Goal: Information Seeking & Learning: Learn about a topic

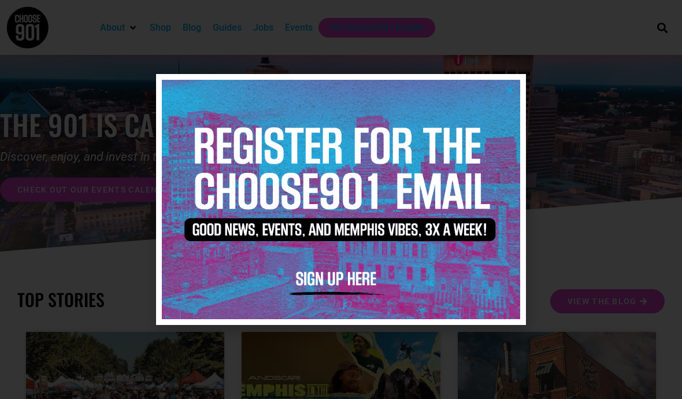
click at [608, 260] on div at bounding box center [341, 199] width 682 height 399
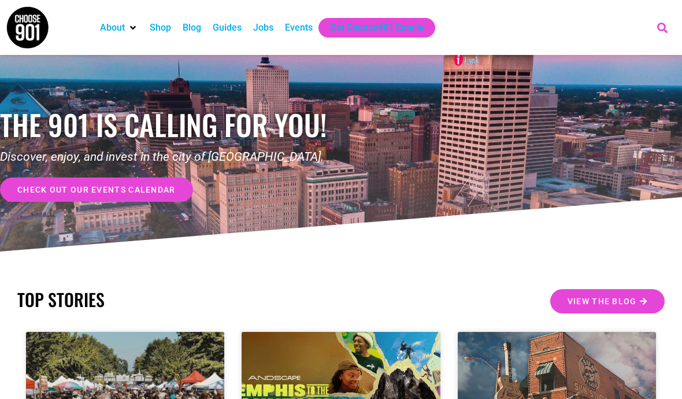
click at [665, 27] on icon "Search" at bounding box center [662, 27] width 19 height 19
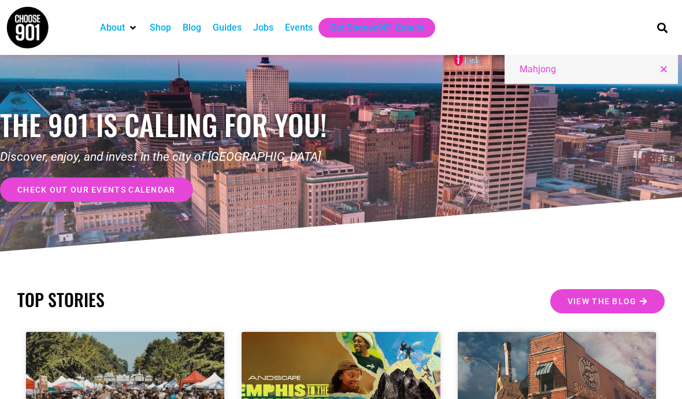
type input "Mahjong"
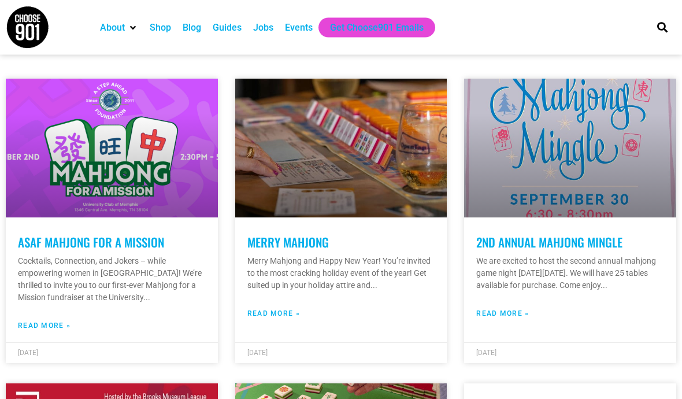
scroll to position [238, 0]
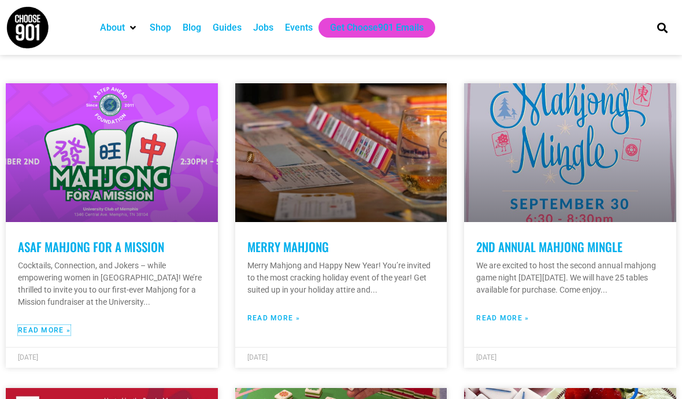
click at [42, 328] on link "Read More »" at bounding box center [44, 330] width 53 height 10
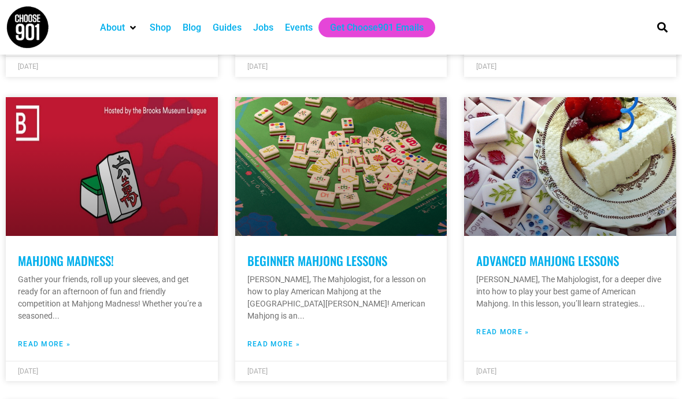
scroll to position [528, 0]
click at [268, 339] on link "Read More »" at bounding box center [273, 344] width 53 height 10
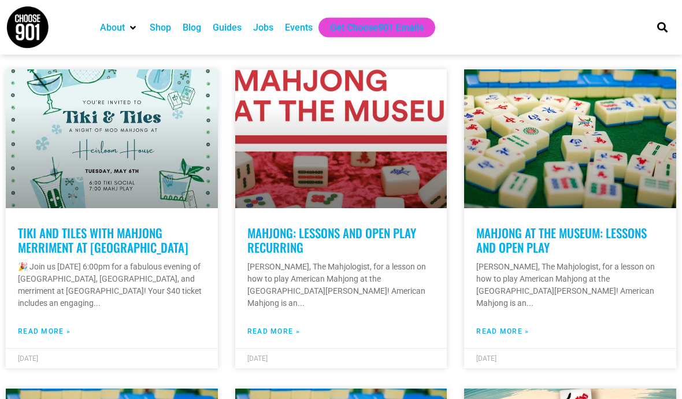
scroll to position [864, 0]
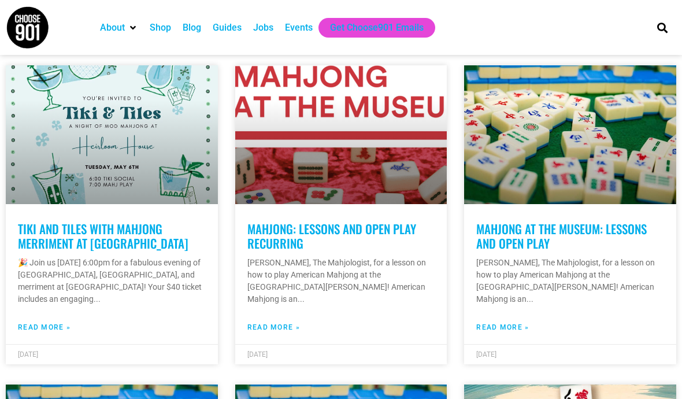
click at [261, 242] on link "Mahjong: Lessons and Open Play Recurring" at bounding box center [331, 236] width 169 height 32
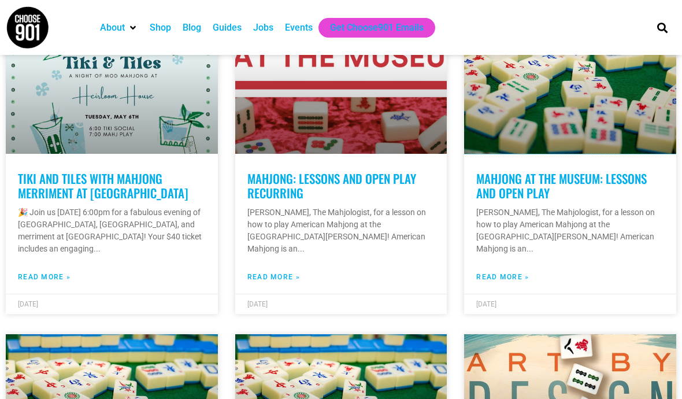
click at [571, 153] on link at bounding box center [570, 84] width 212 height 139
